Goal: Information Seeking & Learning: Learn about a topic

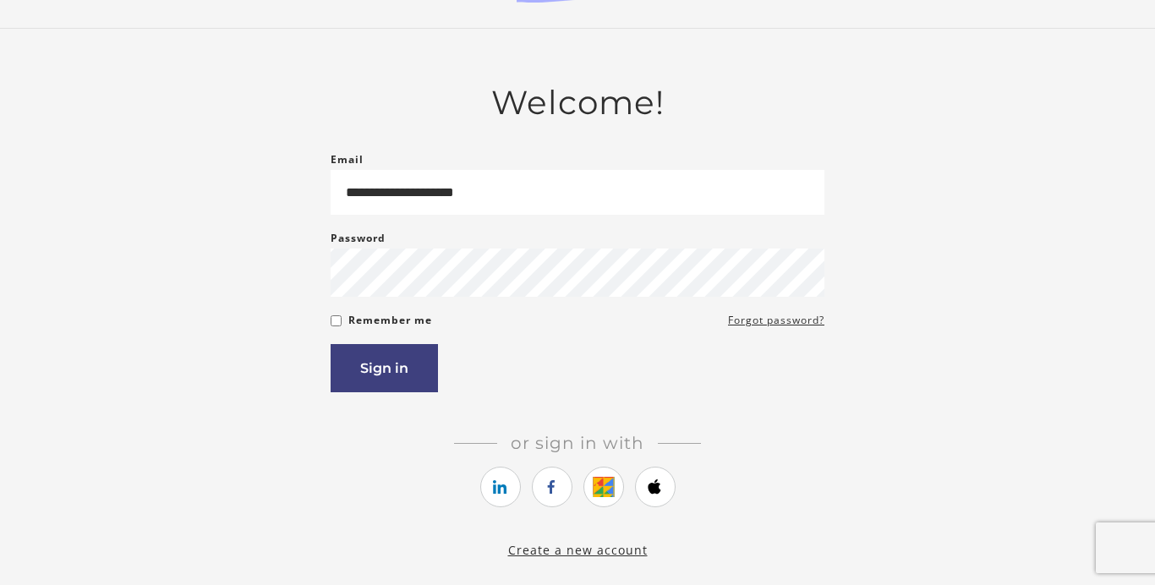
scroll to position [78, 0]
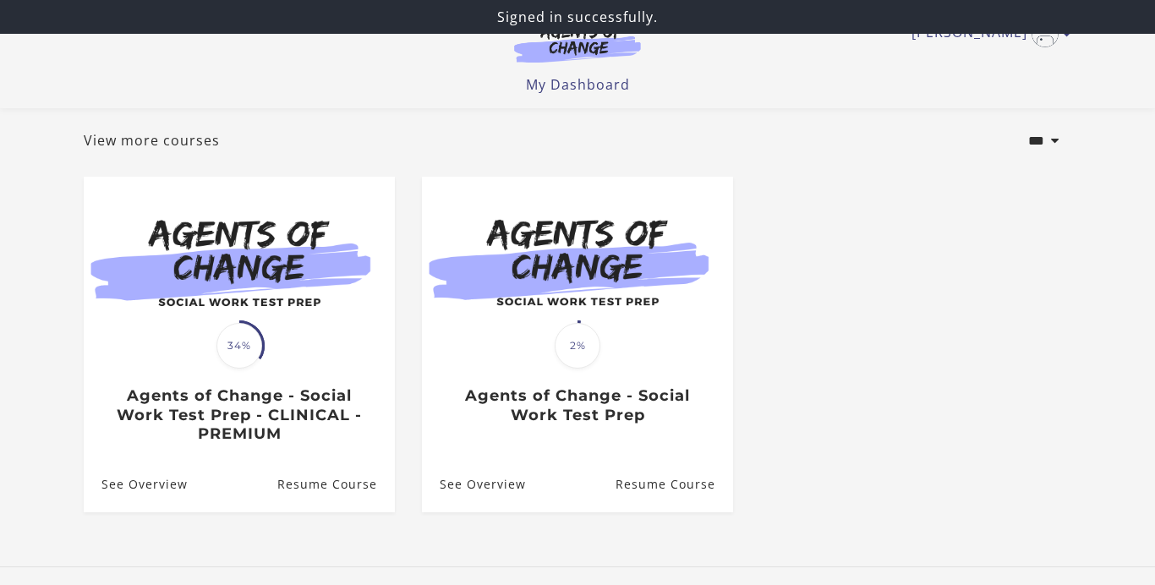
scroll to position [85, 0]
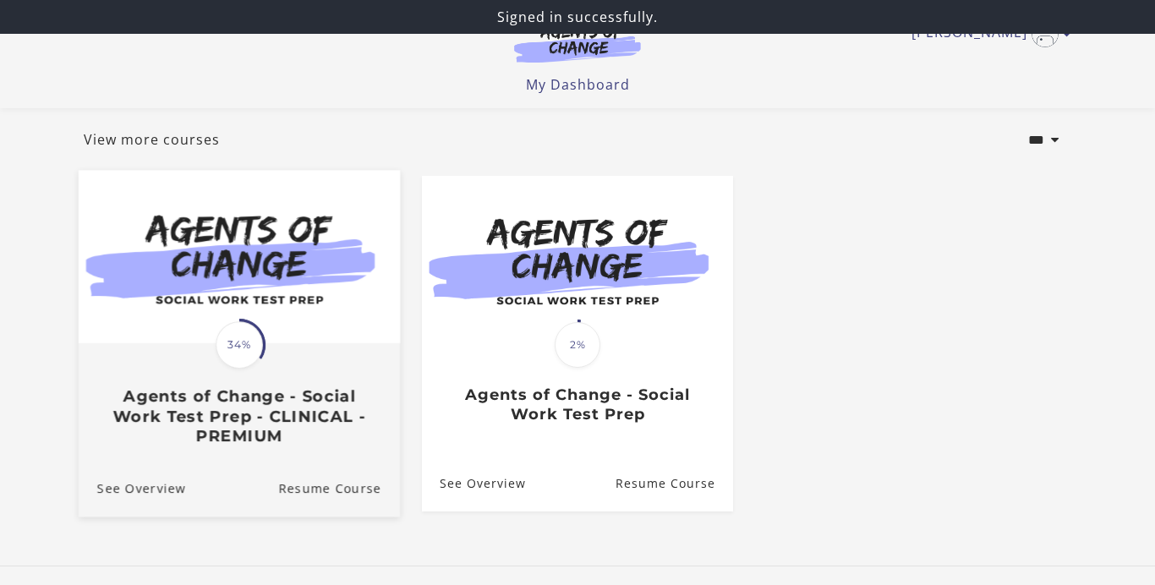
click at [331, 370] on div "Translation missing: en.liquid.partials.dashboard_course_card.progress_descript…" at bounding box center [239, 395] width 321 height 101
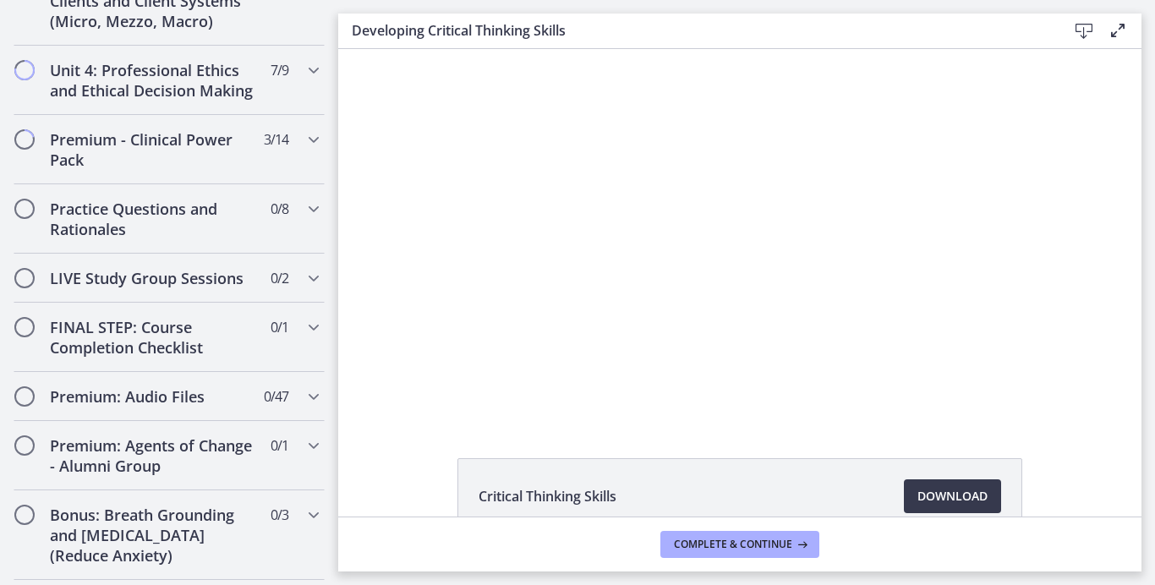
scroll to position [1507, 0]
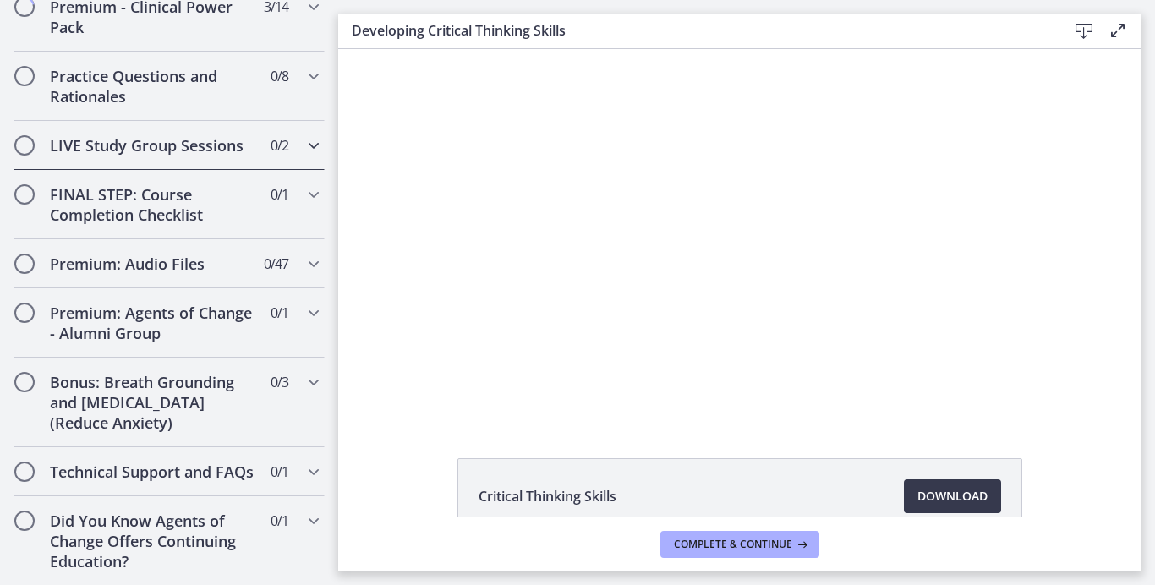
click at [129, 145] on h2 "LIVE Study Group Sessions" at bounding box center [153, 145] width 206 height 20
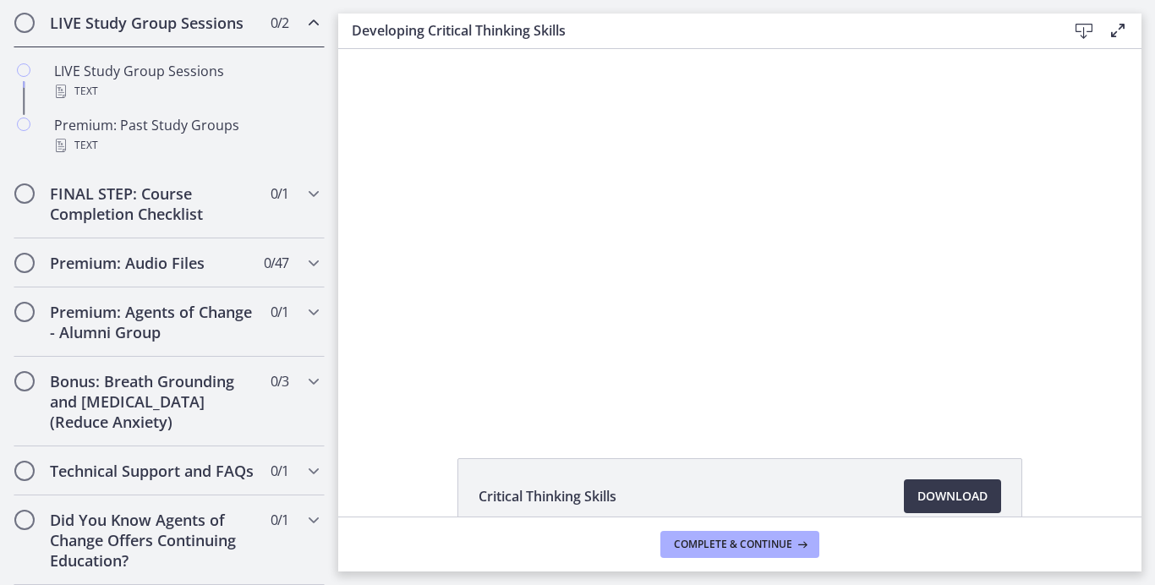
scroll to position [837, 0]
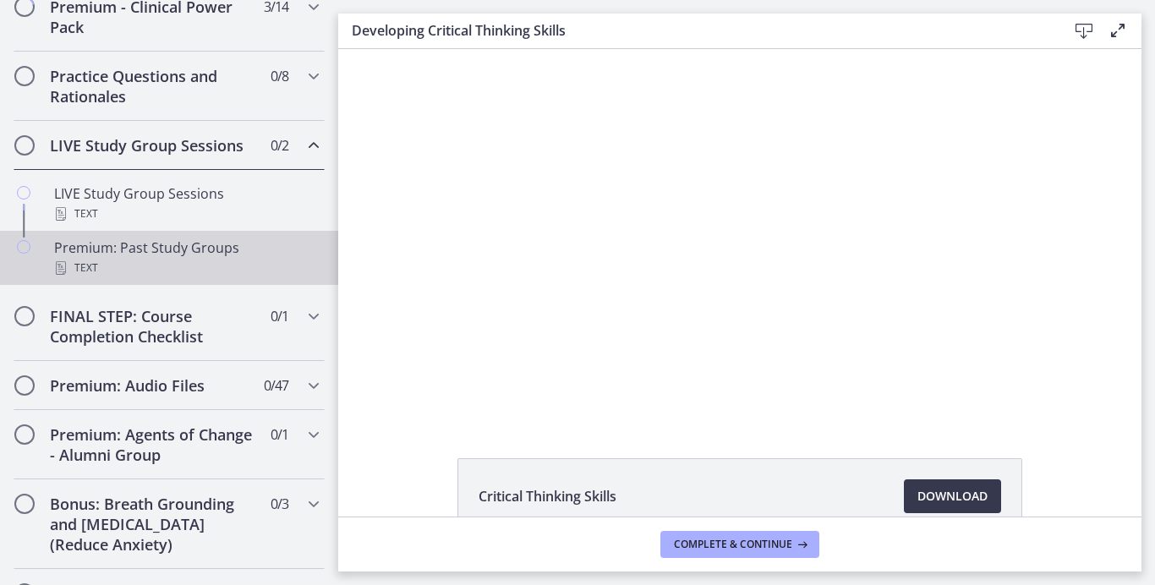
click at [129, 249] on div "Premium: Past Study Groups Text" at bounding box center [186, 258] width 264 height 41
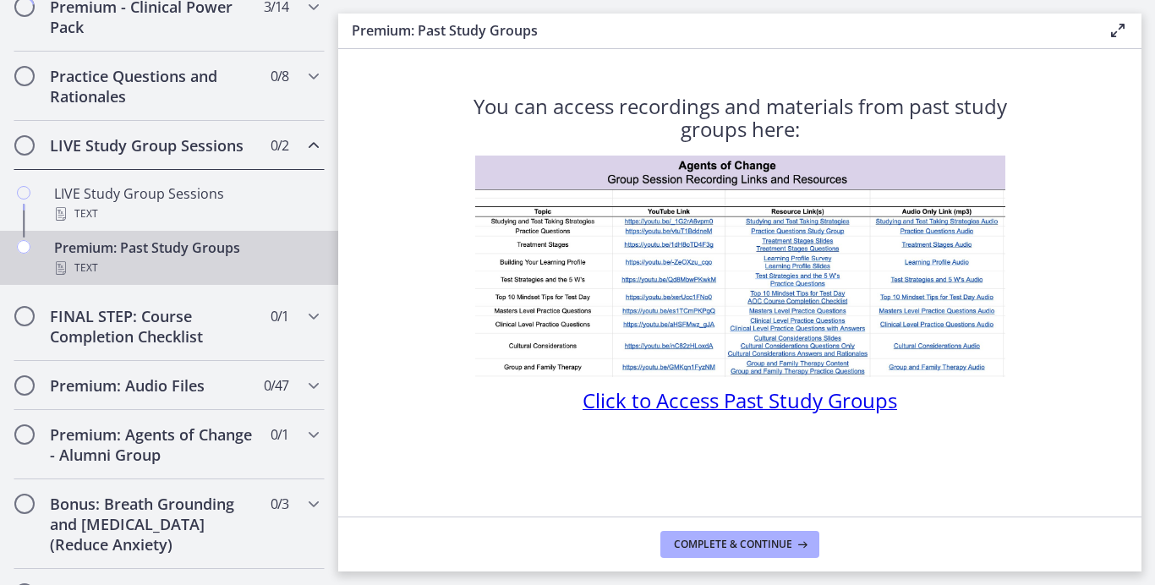
click at [628, 200] on img at bounding box center [740, 267] width 530 height 222
